Goal: Navigation & Orientation: Find specific page/section

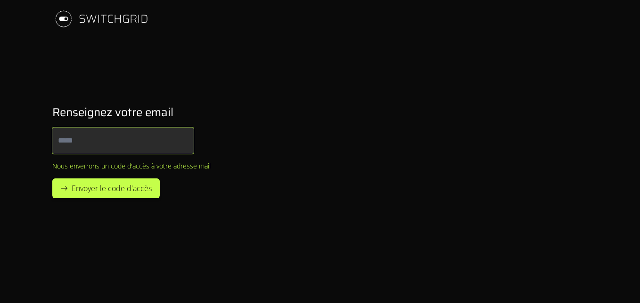
click at [97, 144] on input "Email" at bounding box center [122, 140] width 141 height 26
type input "**********"
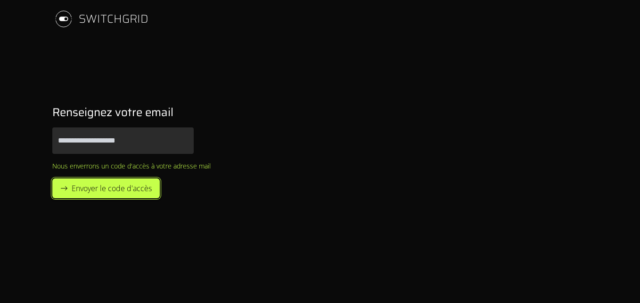
click at [114, 190] on span "Envoyer le code d'accès" at bounding box center [112, 187] width 80 height 11
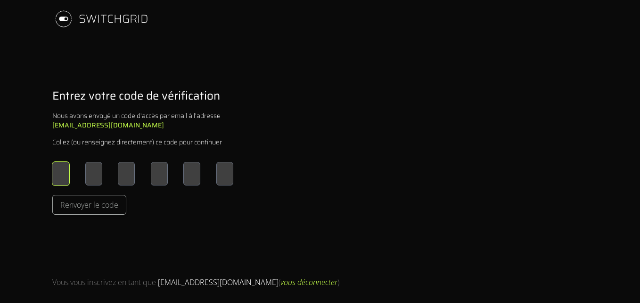
click at [68, 174] on input "Please enter OTP character 1" at bounding box center [60, 174] width 17 height 24
type input "*"
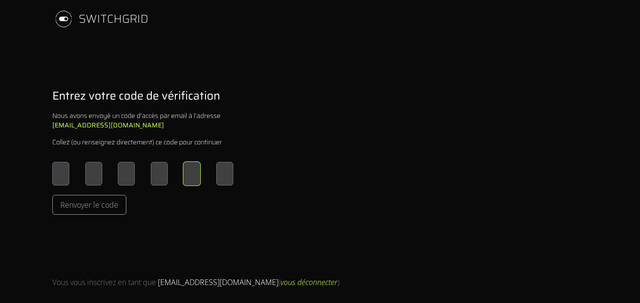
type input "*"
